Goal: Communication & Community: Answer question/provide support

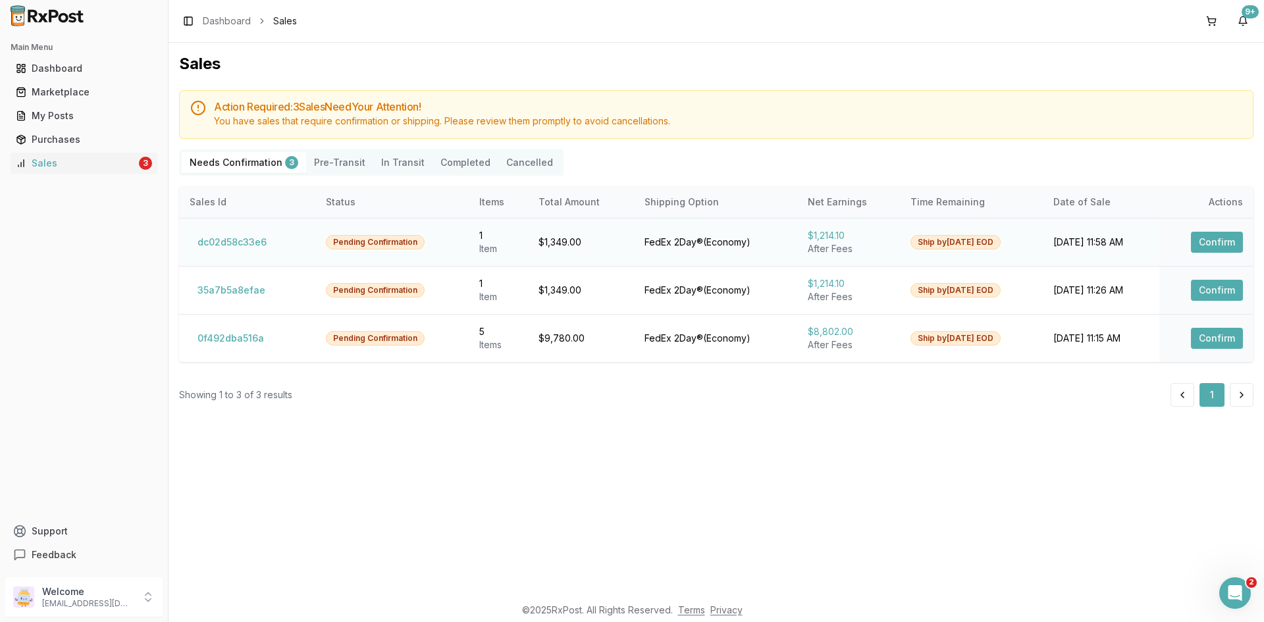
drag, startPoint x: 1232, startPoint y: 236, endPoint x: 1159, endPoint y: 244, distance: 73.4
click at [1232, 236] on button "Confirm" at bounding box center [1217, 242] width 52 height 21
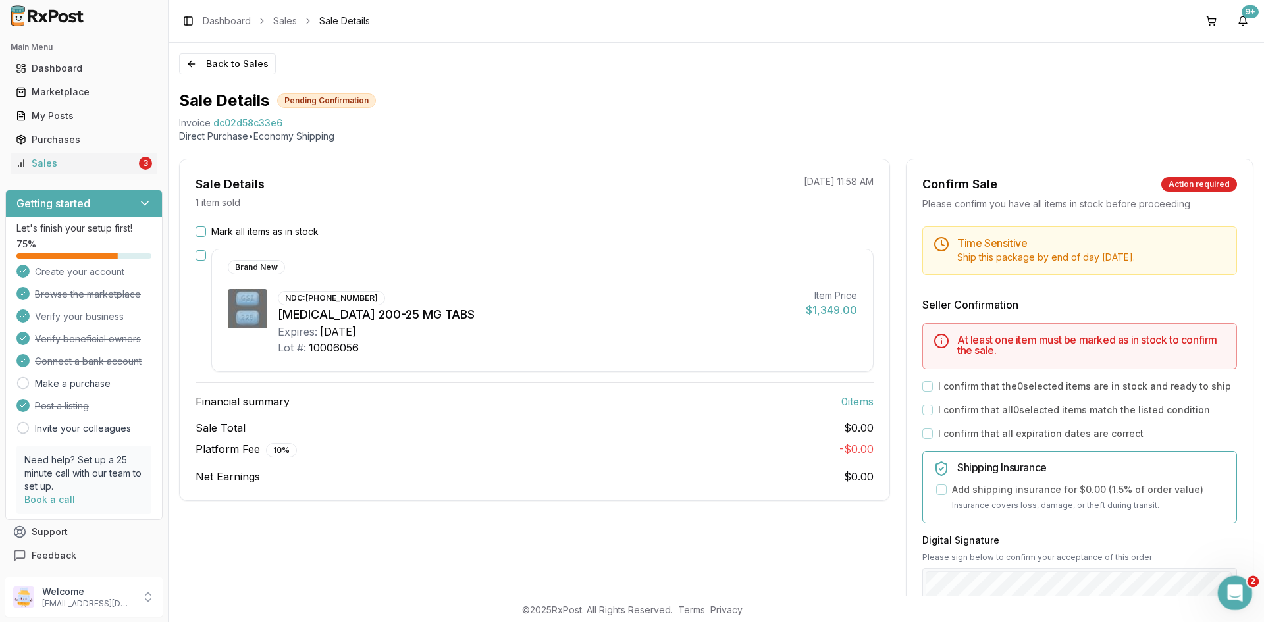
click at [1237, 578] on div "Open Intercom Messenger" at bounding box center [1232, 590] width 43 height 43
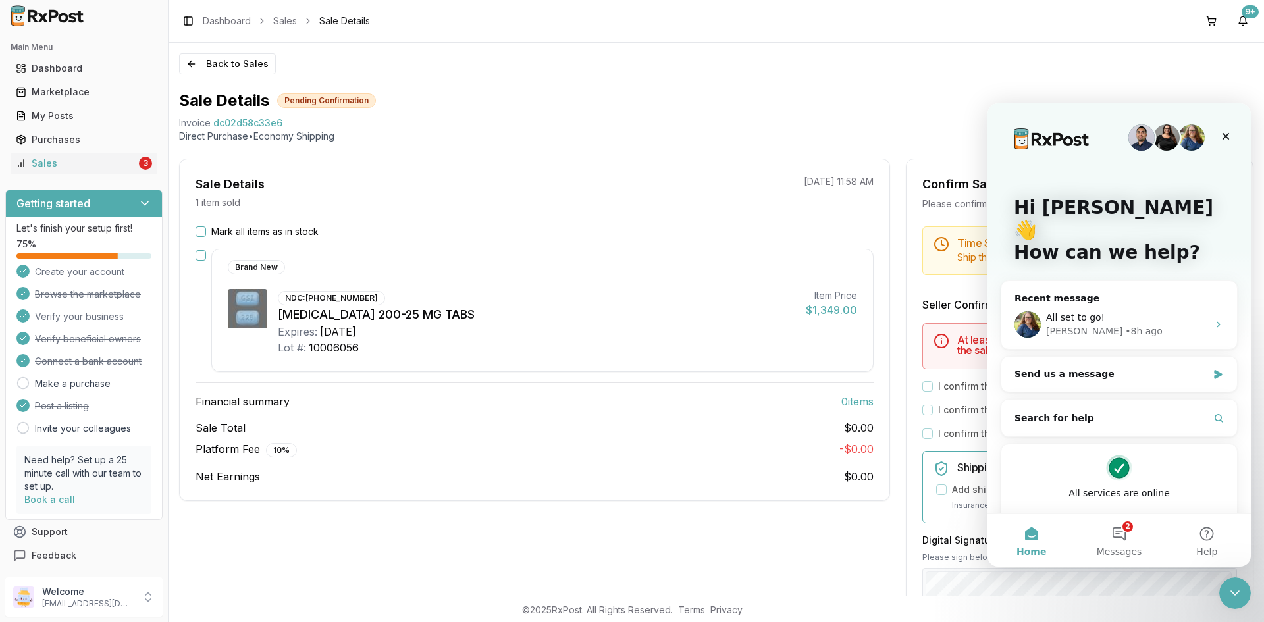
click at [251, 124] on span "dc02d58c33e6" at bounding box center [247, 123] width 69 height 13
copy span "dc02d58c33e6"
click at [1213, 319] on icon "Intercom messenger" at bounding box center [1218, 324] width 11 height 11
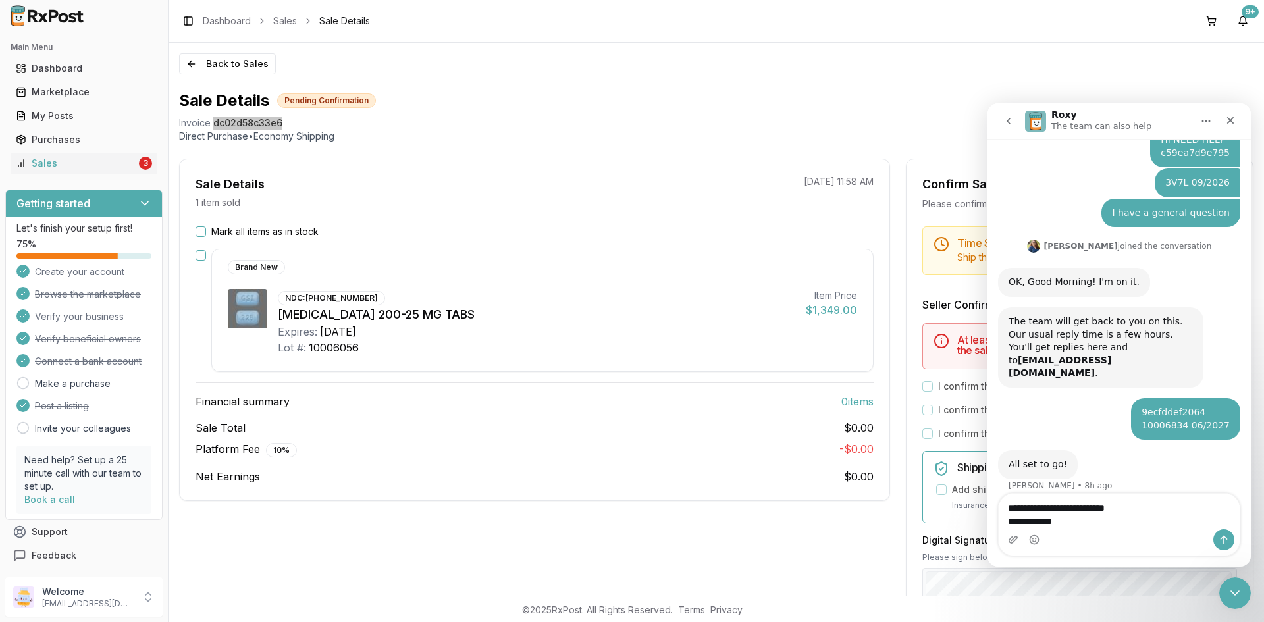
scroll to position [66, 0]
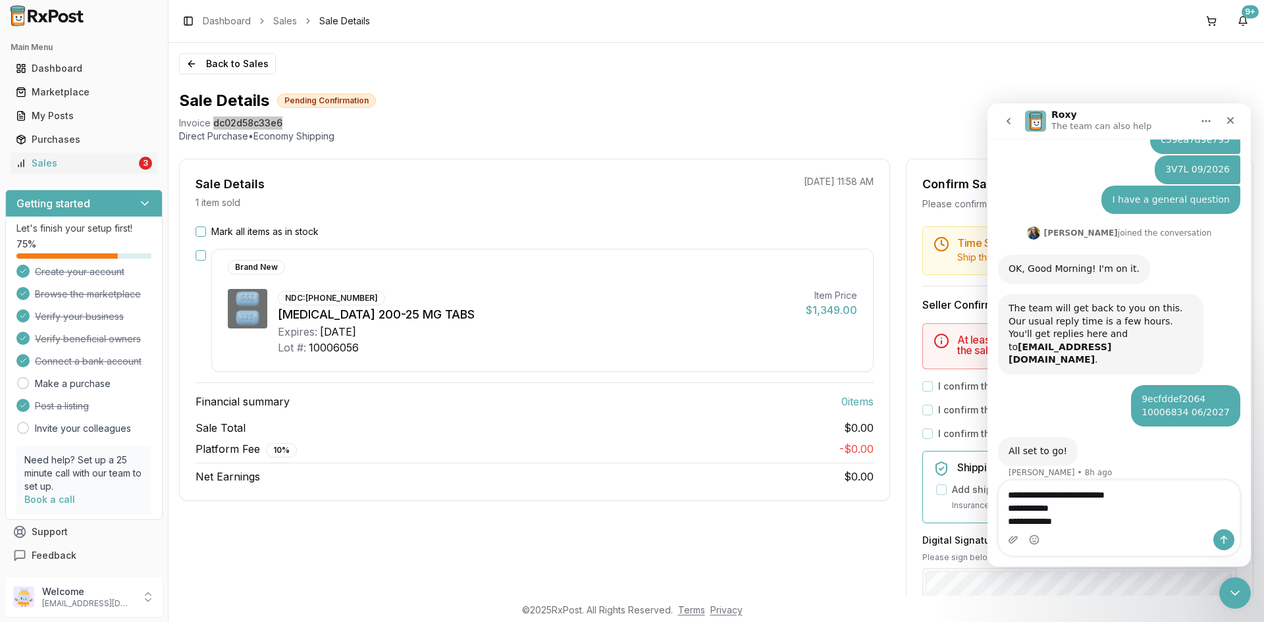
type textarea "**********"
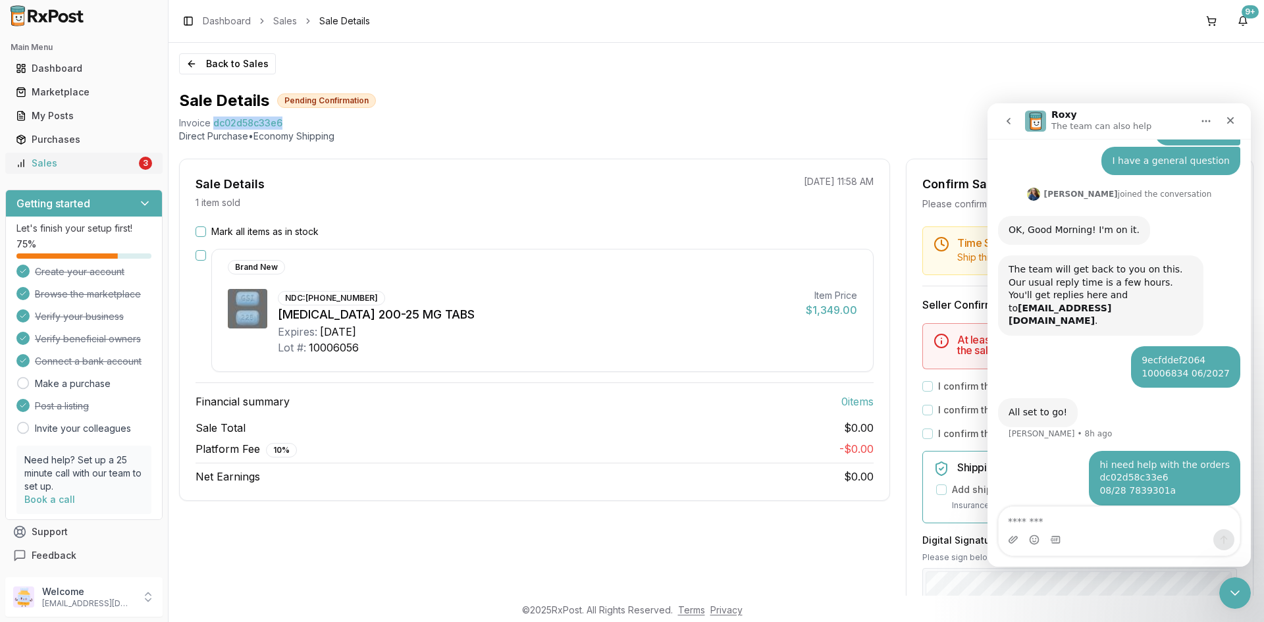
click at [139, 161] on div "3" at bounding box center [145, 163] width 13 height 13
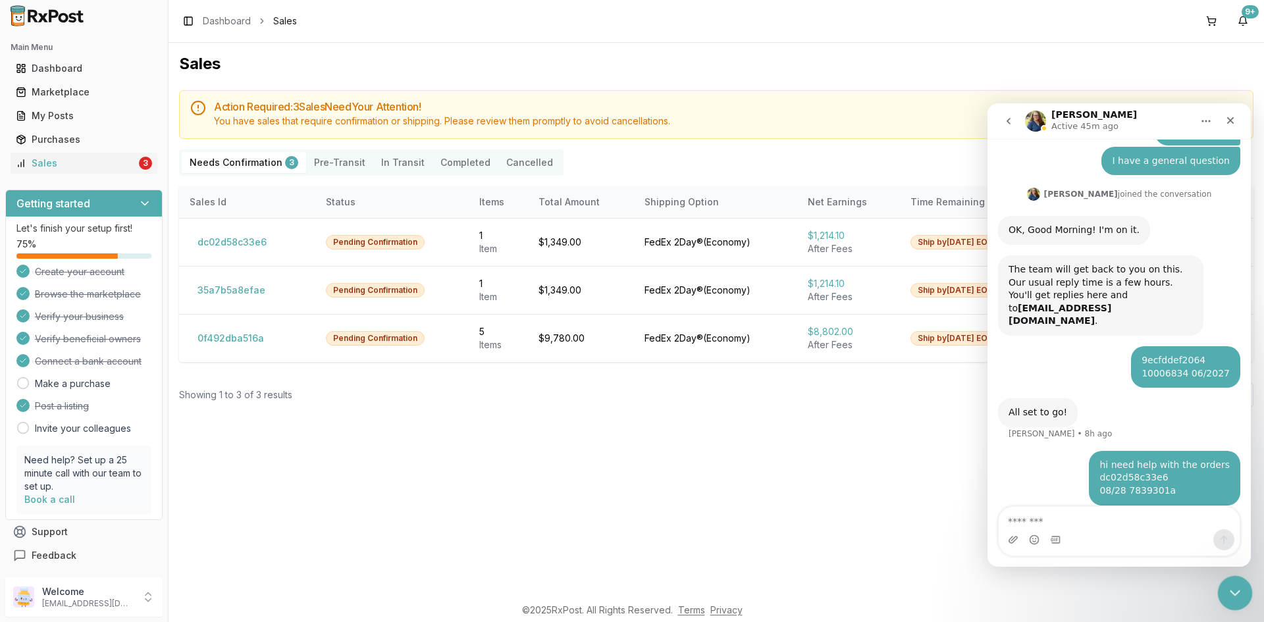
drag, startPoint x: 1224, startPoint y: 594, endPoint x: 2438, endPoint y: 1132, distance: 1327.7
click at [1222, 594] on div "Close Intercom Messenger" at bounding box center [1233, 591] width 32 height 32
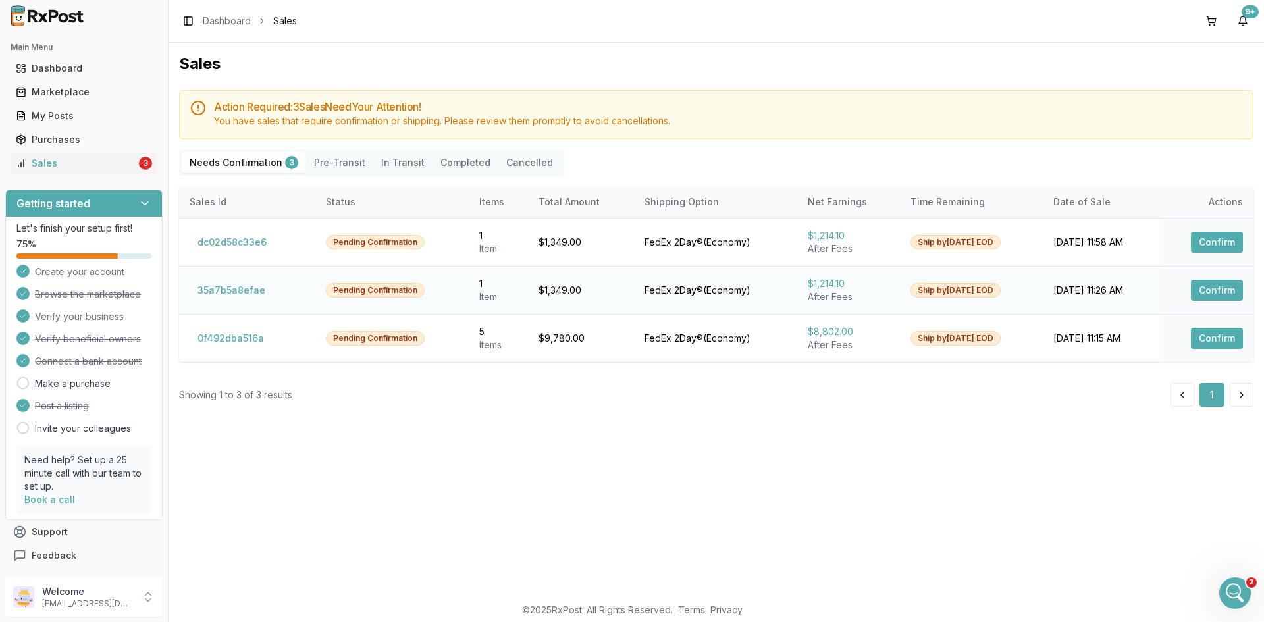
scroll to position [105, 0]
click at [1211, 292] on button "Confirm" at bounding box center [1217, 290] width 52 height 21
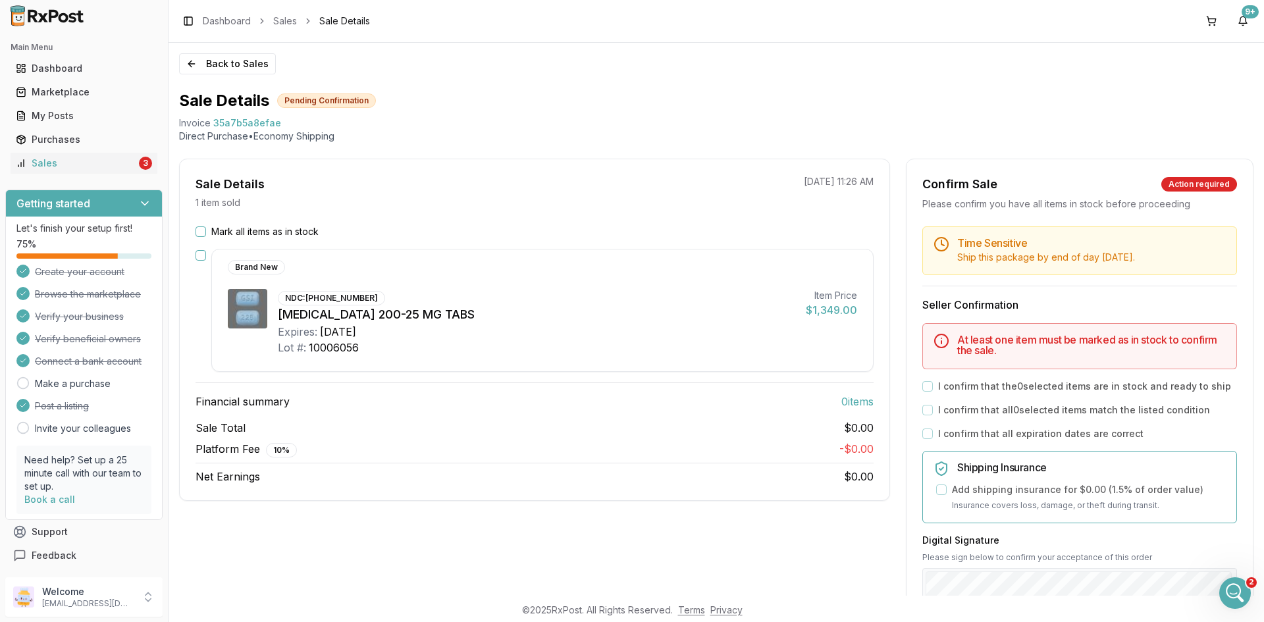
click at [255, 118] on span "35a7b5a8efae" at bounding box center [247, 123] width 68 height 13
copy span "35a7b5a8efae"
click at [1234, 594] on icon "Open Intercom Messenger" at bounding box center [1233, 592] width 22 height 22
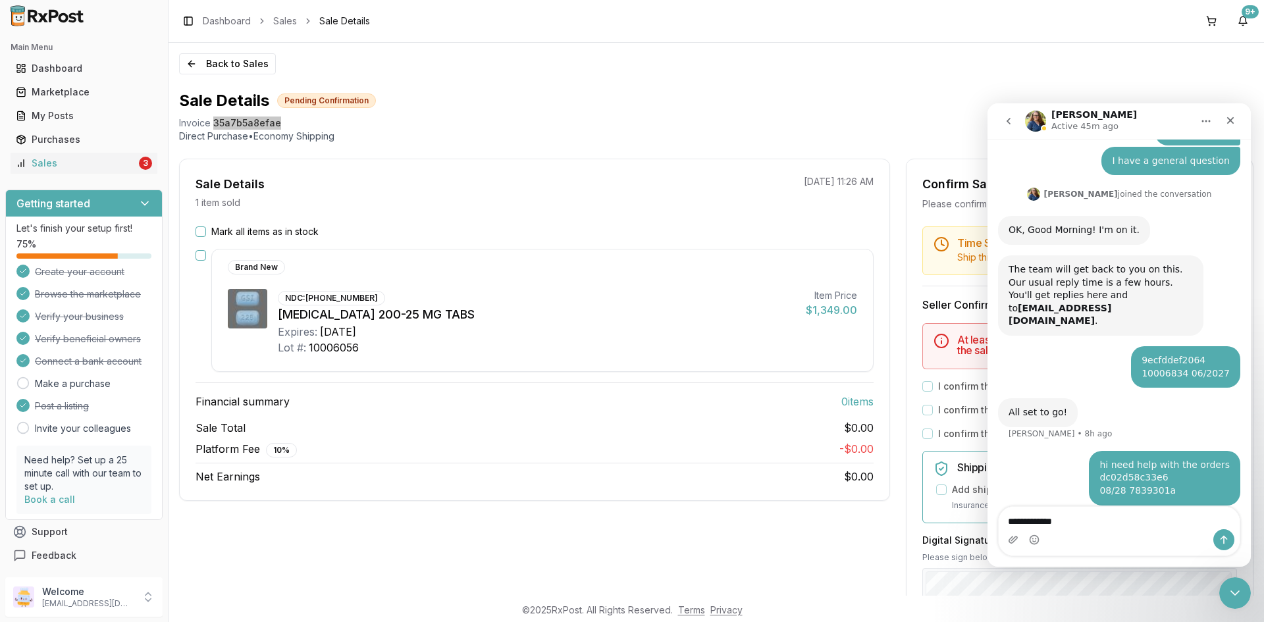
scroll to position [118, 0]
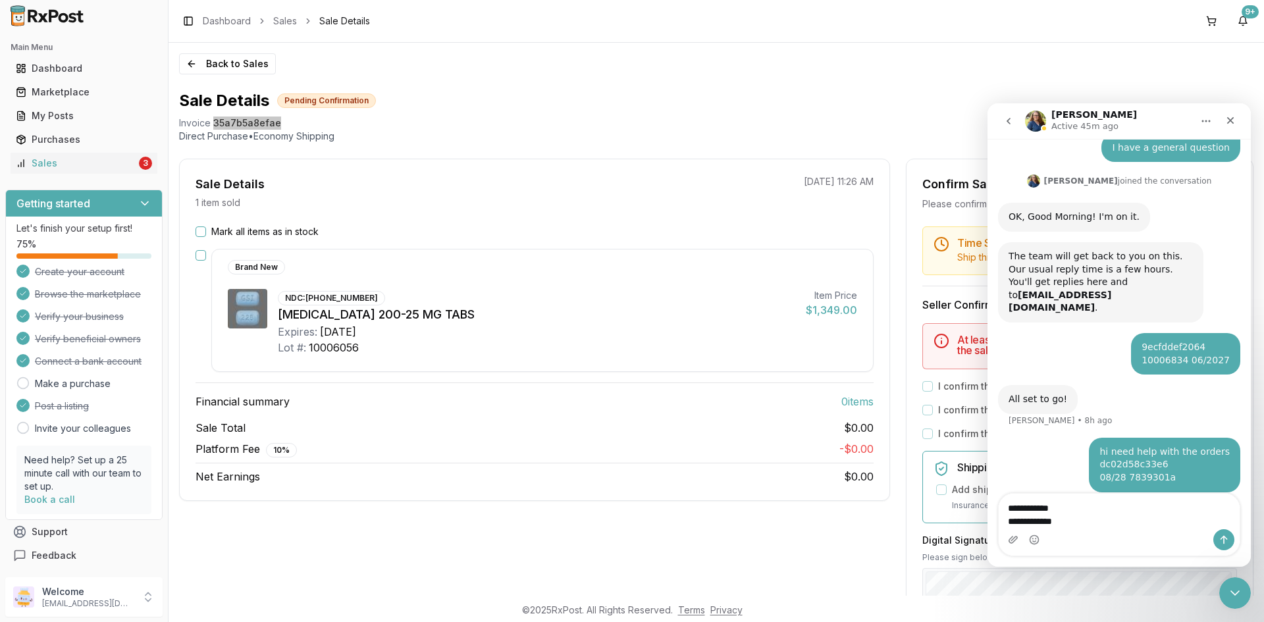
type textarea "**********"
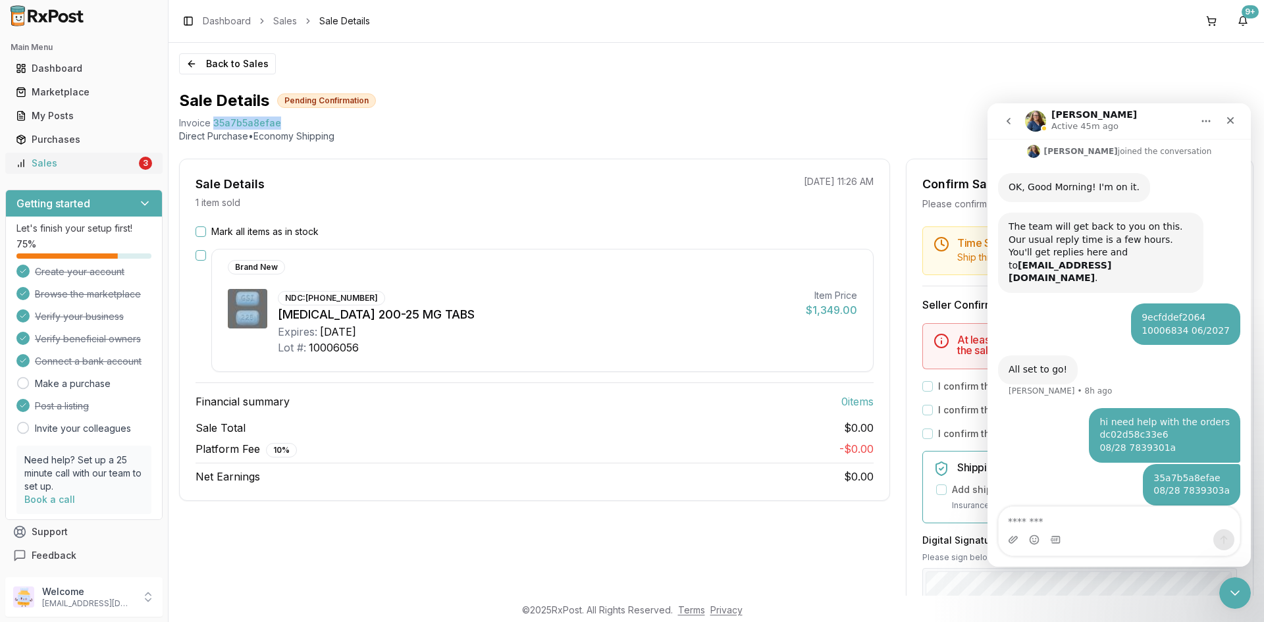
click at [120, 158] on div "Sales" at bounding box center [76, 163] width 120 height 13
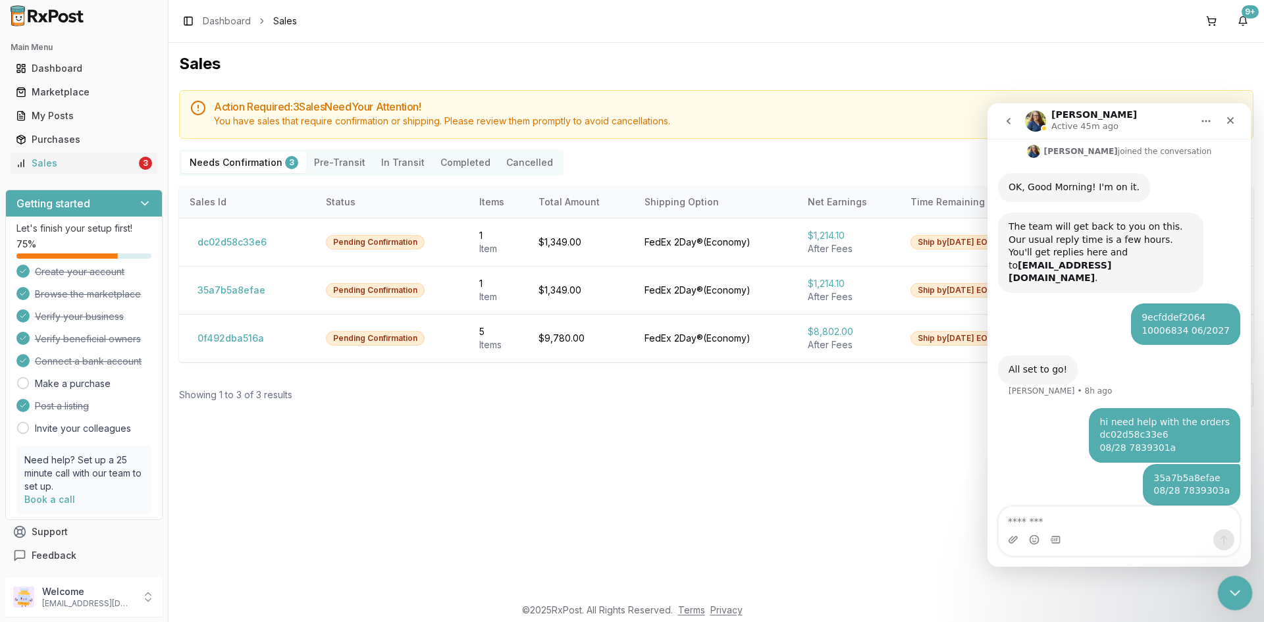
click at [1237, 594] on icon "Close Intercom Messenger" at bounding box center [1233, 591] width 16 height 16
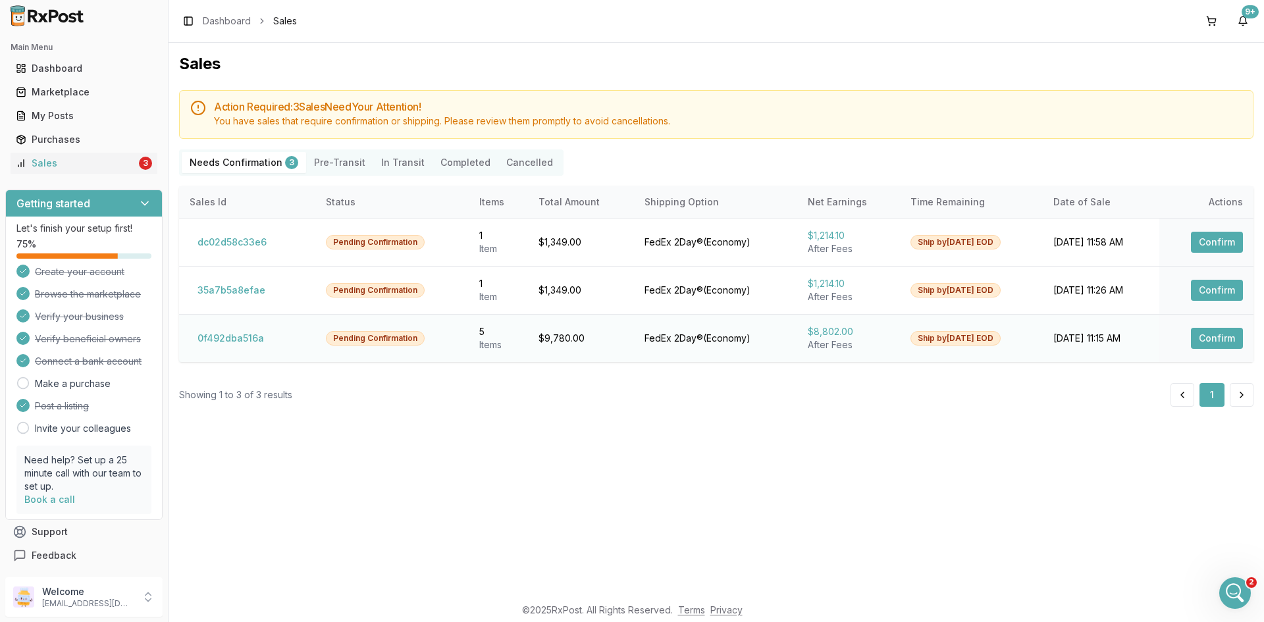
click at [1203, 337] on button "Confirm" at bounding box center [1217, 338] width 52 height 21
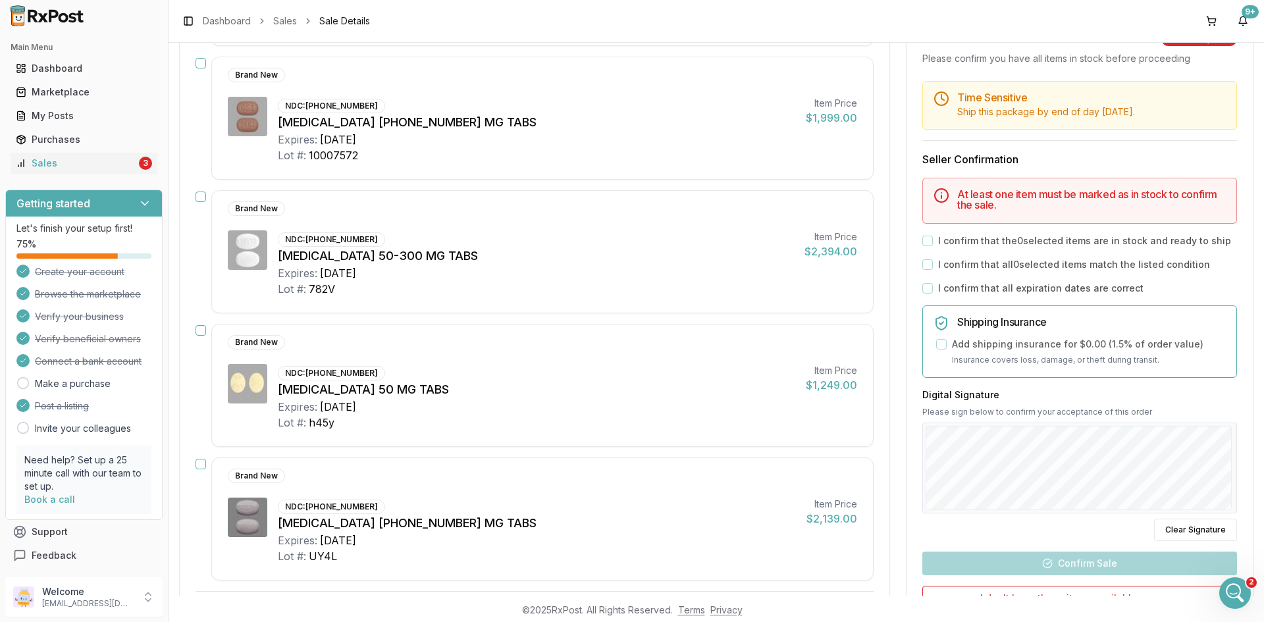
scroll to position [329, 0]
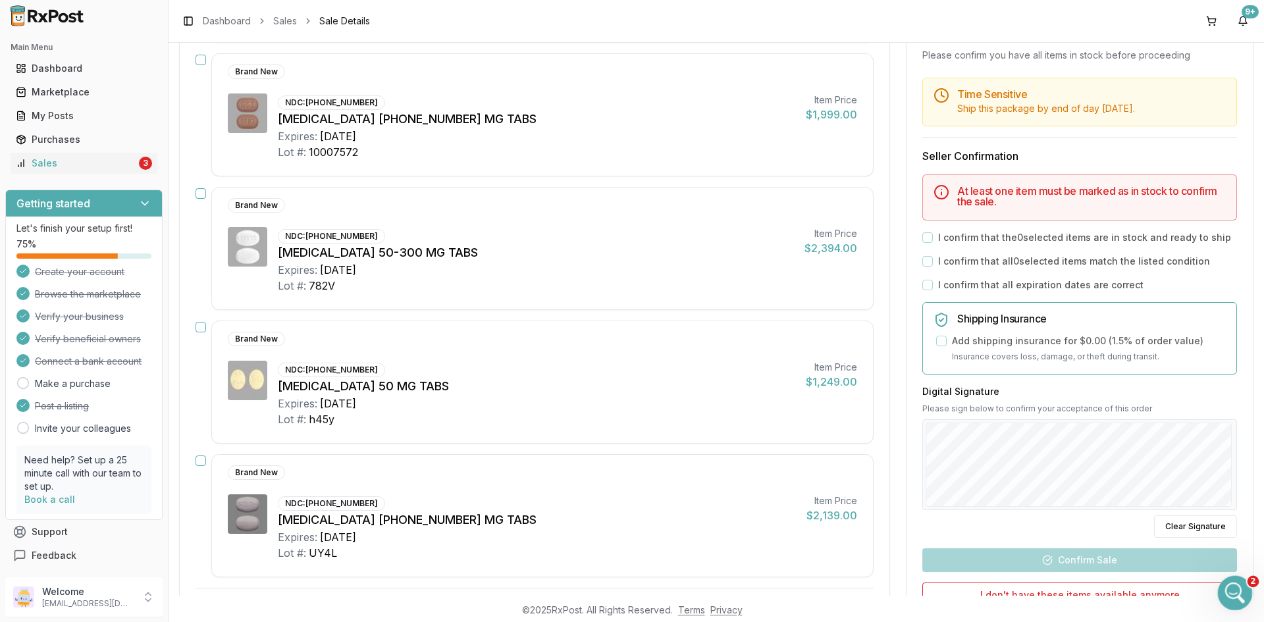
click at [1226, 594] on icon "Open Intercom Messenger" at bounding box center [1233, 592] width 22 height 22
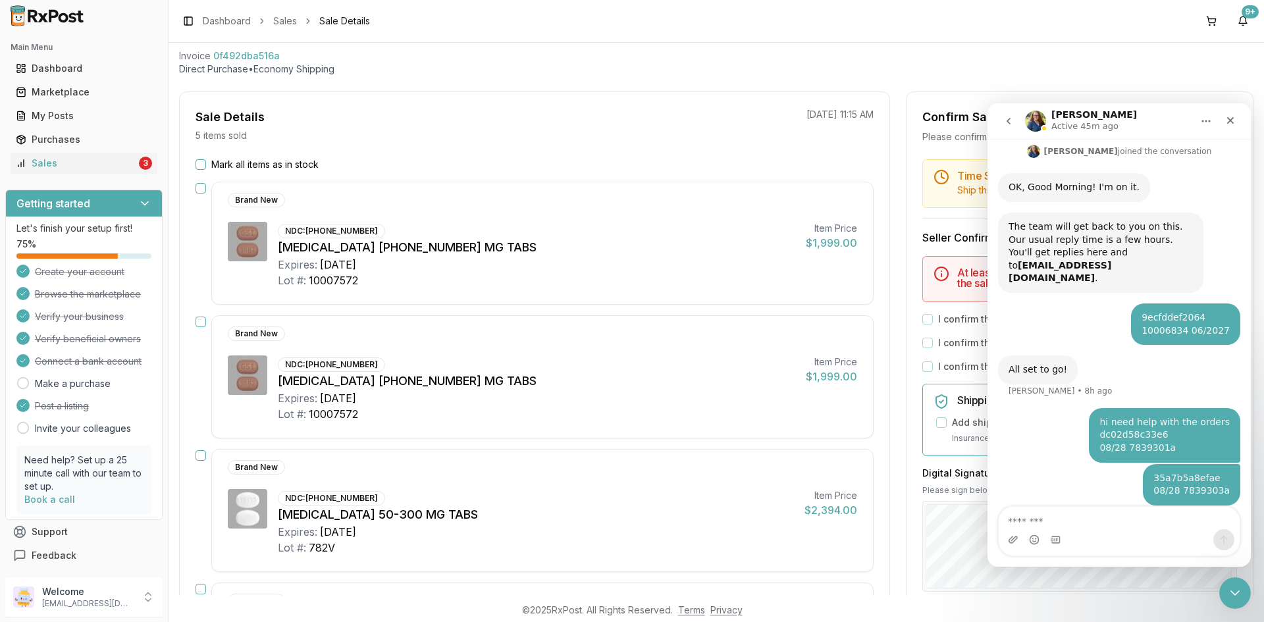
scroll to position [0, 0]
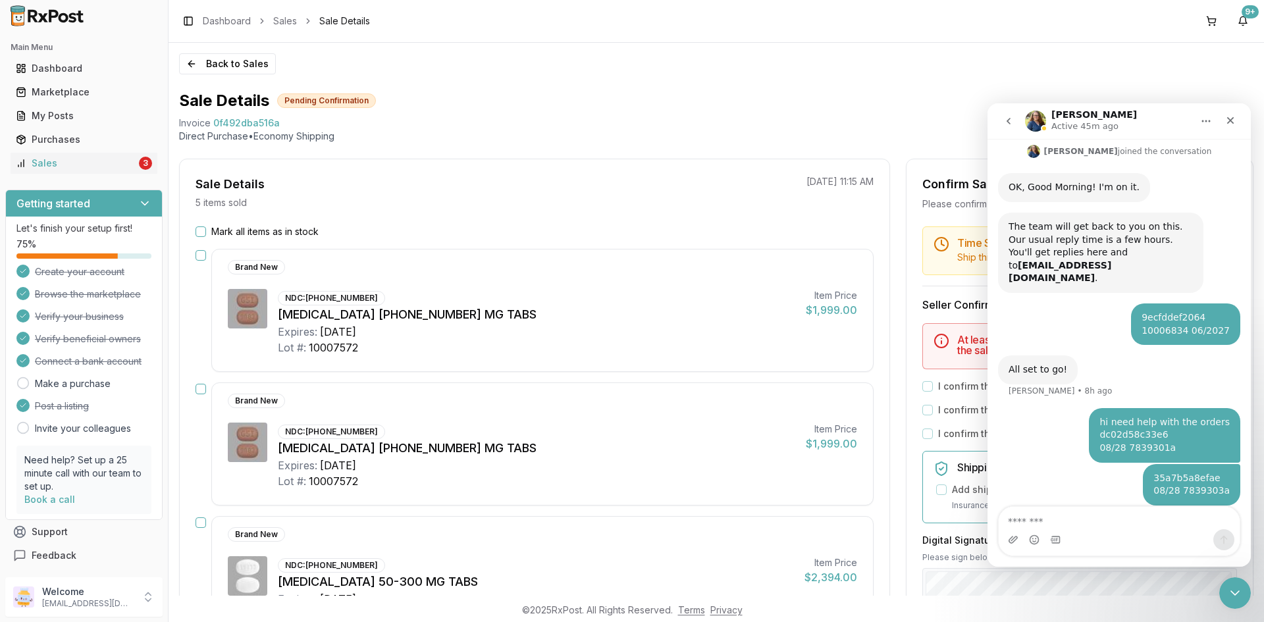
click at [252, 126] on span "0f492dba516a" at bounding box center [246, 123] width 66 height 13
click at [252, 125] on span "0f492dba516a" at bounding box center [246, 123] width 66 height 13
copy span "0f492dba516a"
click at [1112, 513] on textarea "Message…" at bounding box center [1119, 518] width 241 height 22
paste textarea "**********"
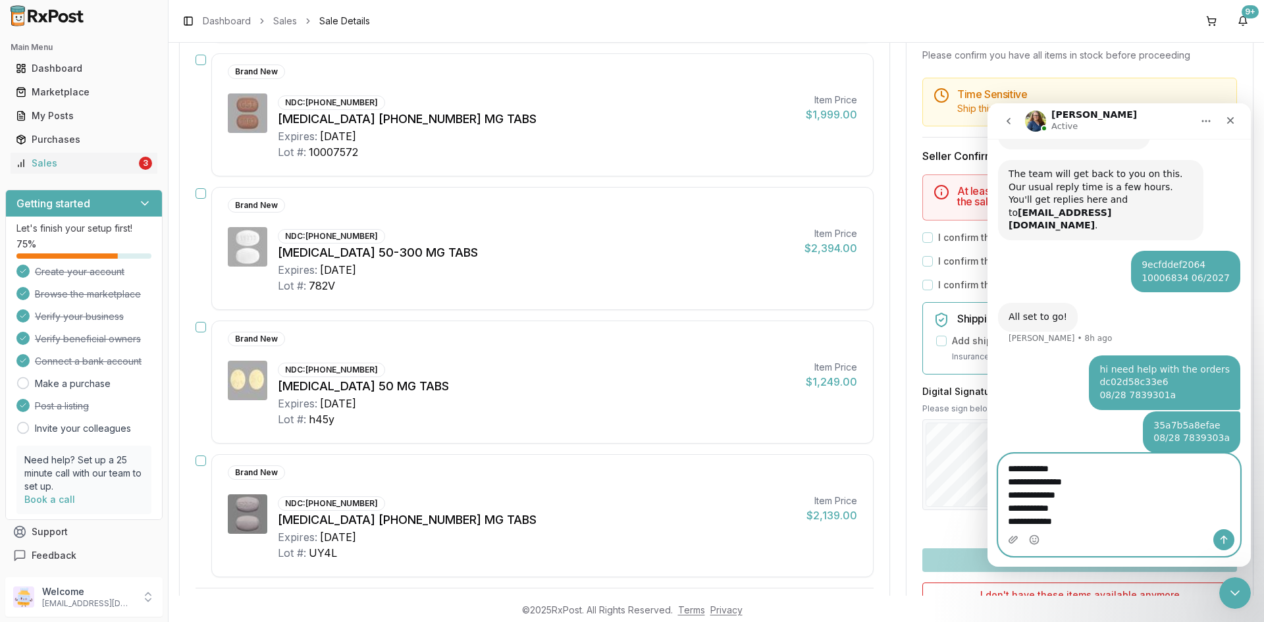
scroll to position [214, 0]
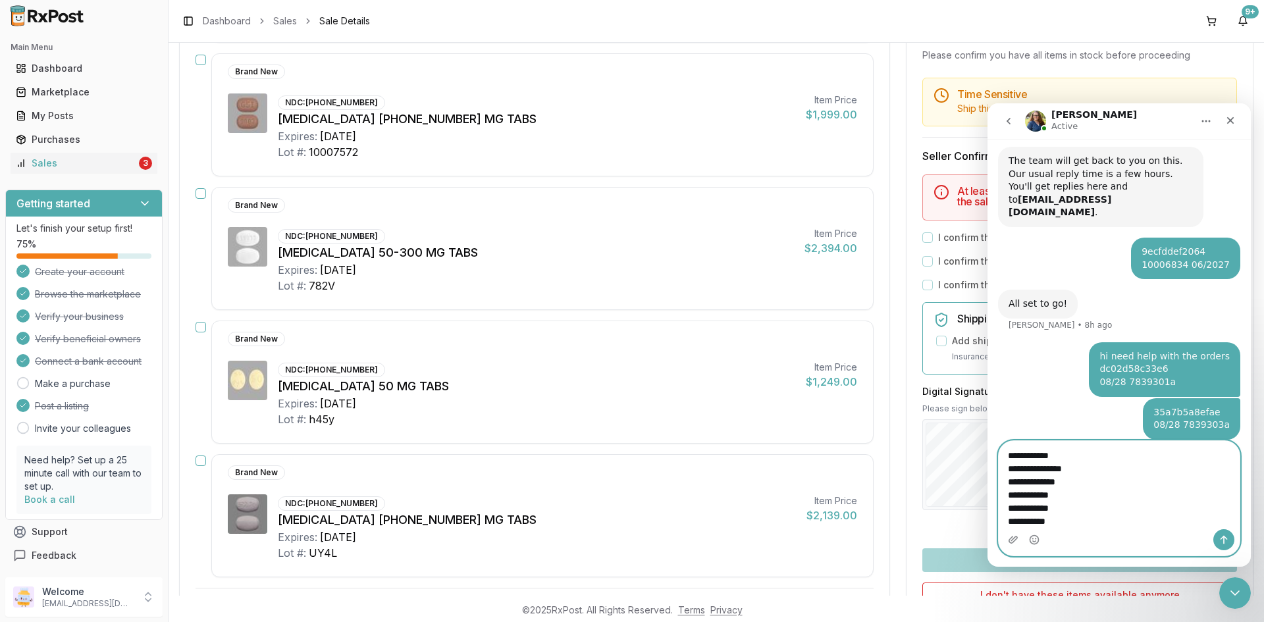
type textarea "**********"
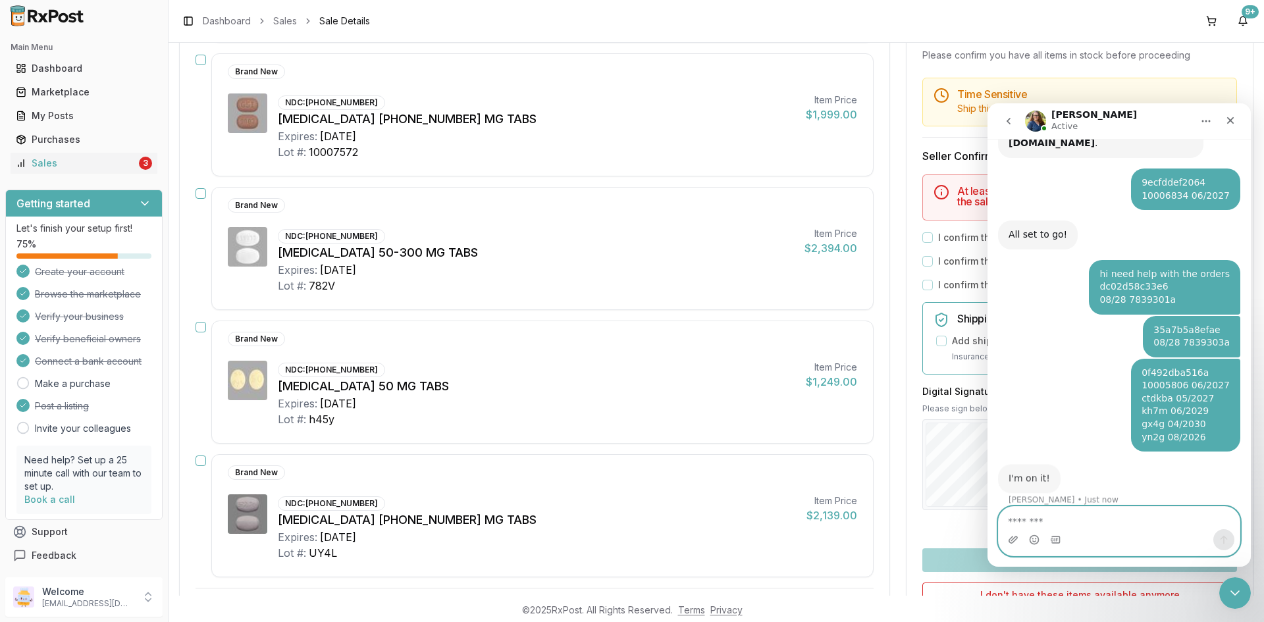
scroll to position [282, 0]
